Goal: Navigation & Orientation: Find specific page/section

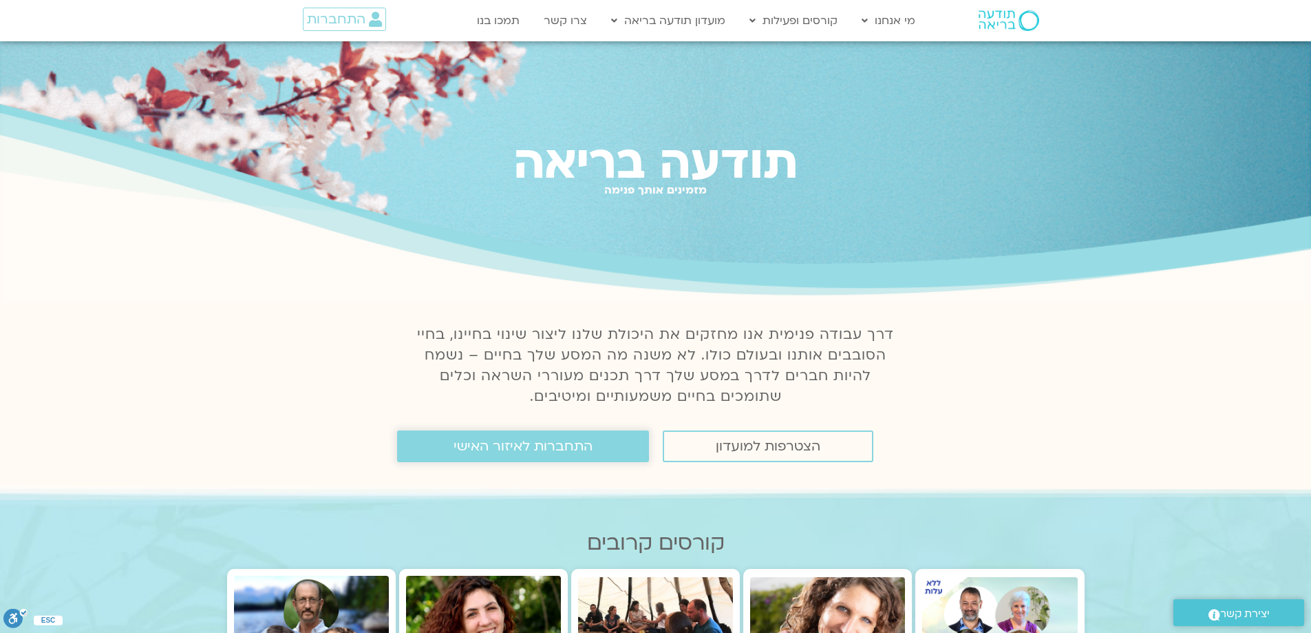
click at [493, 447] on span "התחברות לאיזור האישי" at bounding box center [523, 445] width 139 height 15
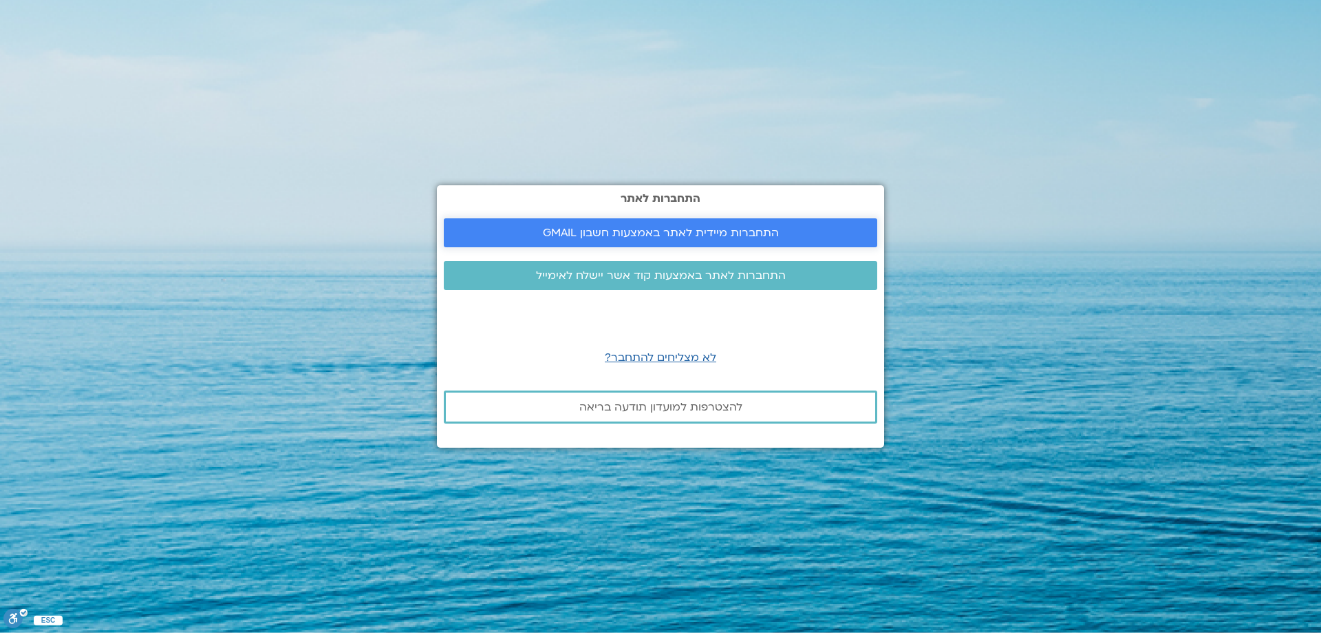
click at [673, 229] on span "התחברות מיידית לאתר באמצעות חשבון GMAIL" at bounding box center [661, 232] width 236 height 12
